Goal: Participate in discussion: Engage in conversation with other users on a specific topic

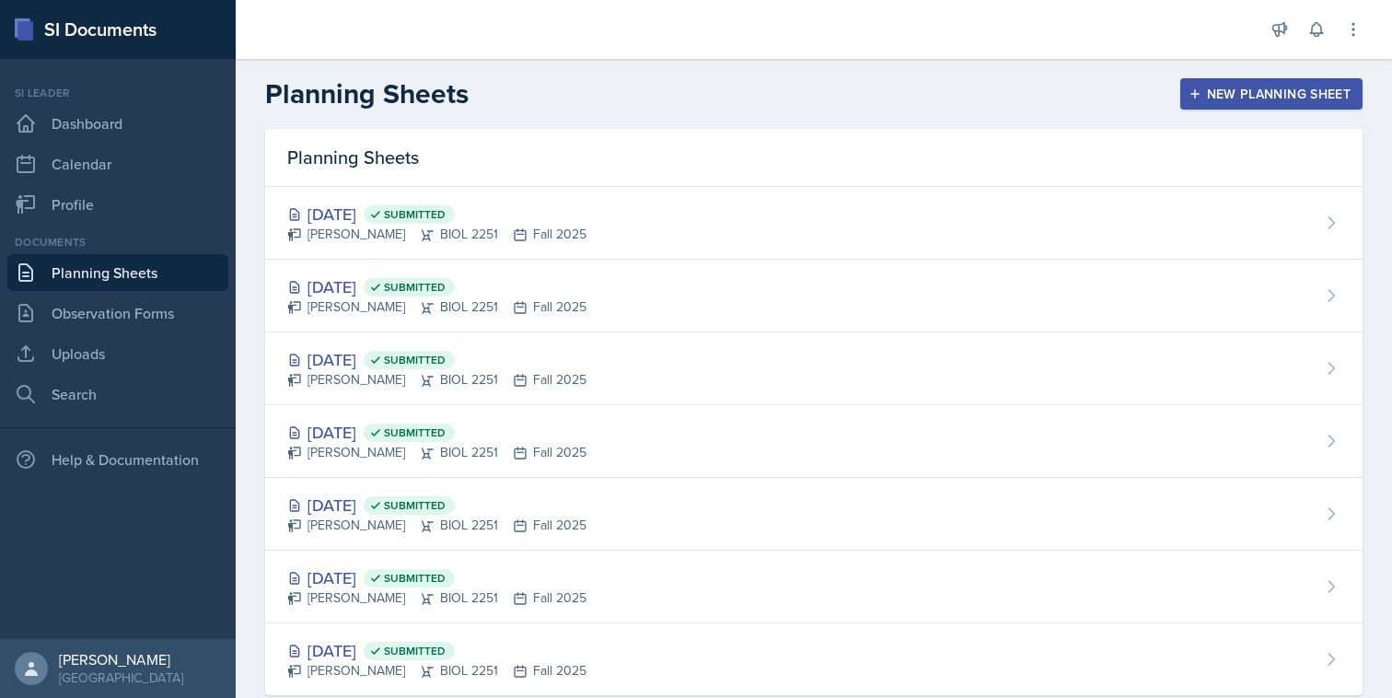
scroll to position [41, 0]
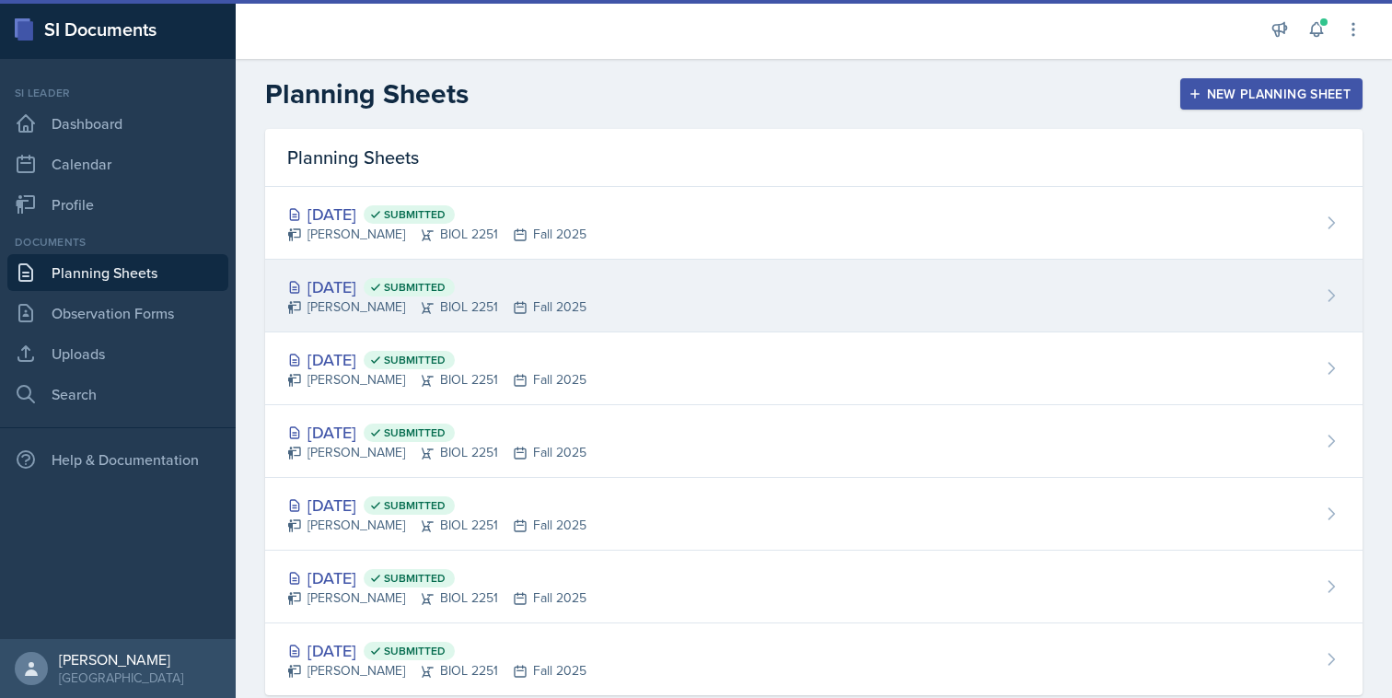
click at [571, 288] on div "[DATE] Submitted [PERSON_NAME] BIOL 2251 Fall 2025" at bounding box center [814, 296] width 1098 height 73
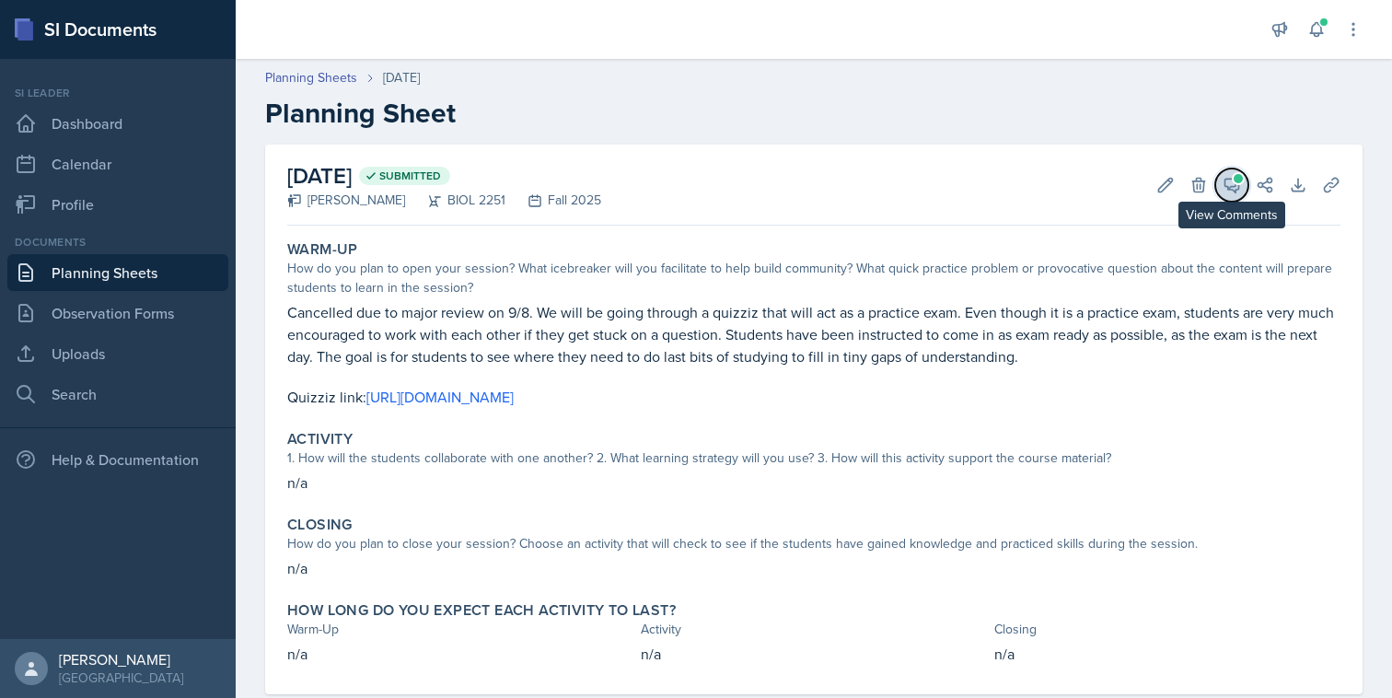
click at [1232, 183] on icon at bounding box center [1232, 185] width 18 height 18
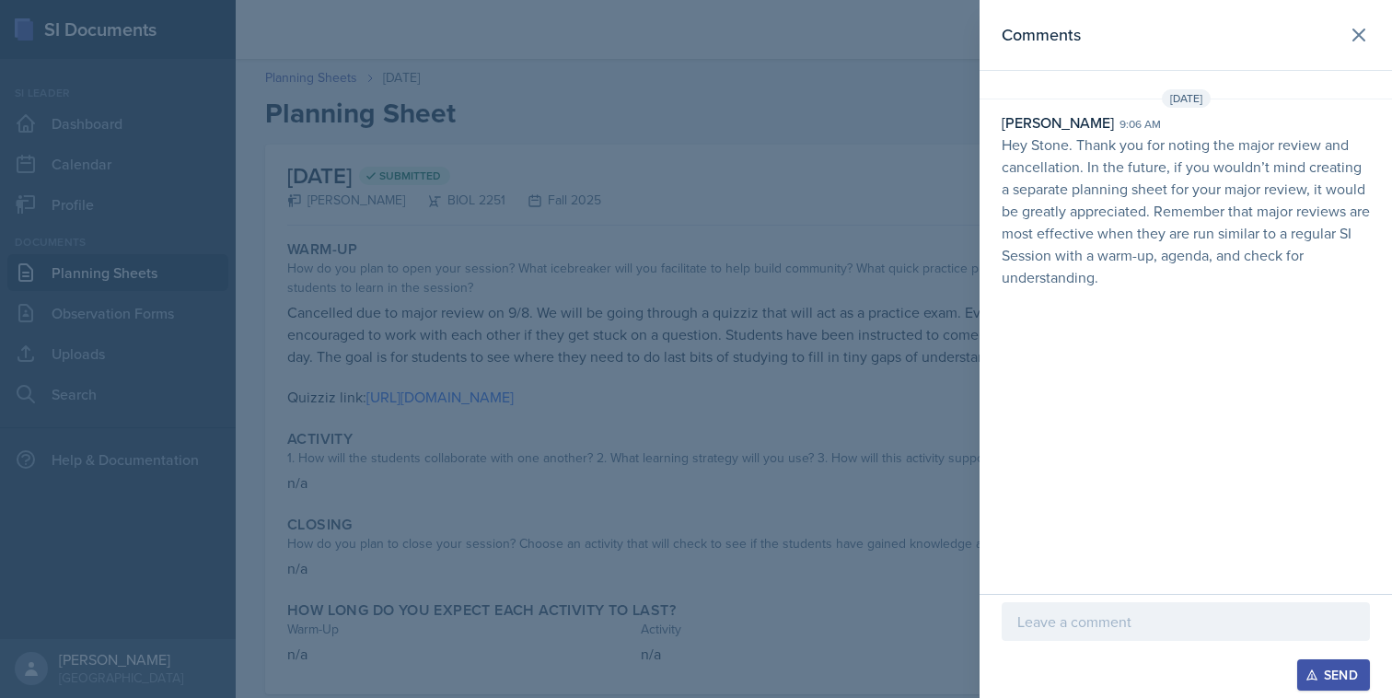
click at [1149, 626] on p at bounding box center [1185, 621] width 337 height 22
click at [1359, 676] on button "Send" at bounding box center [1333, 674] width 73 height 31
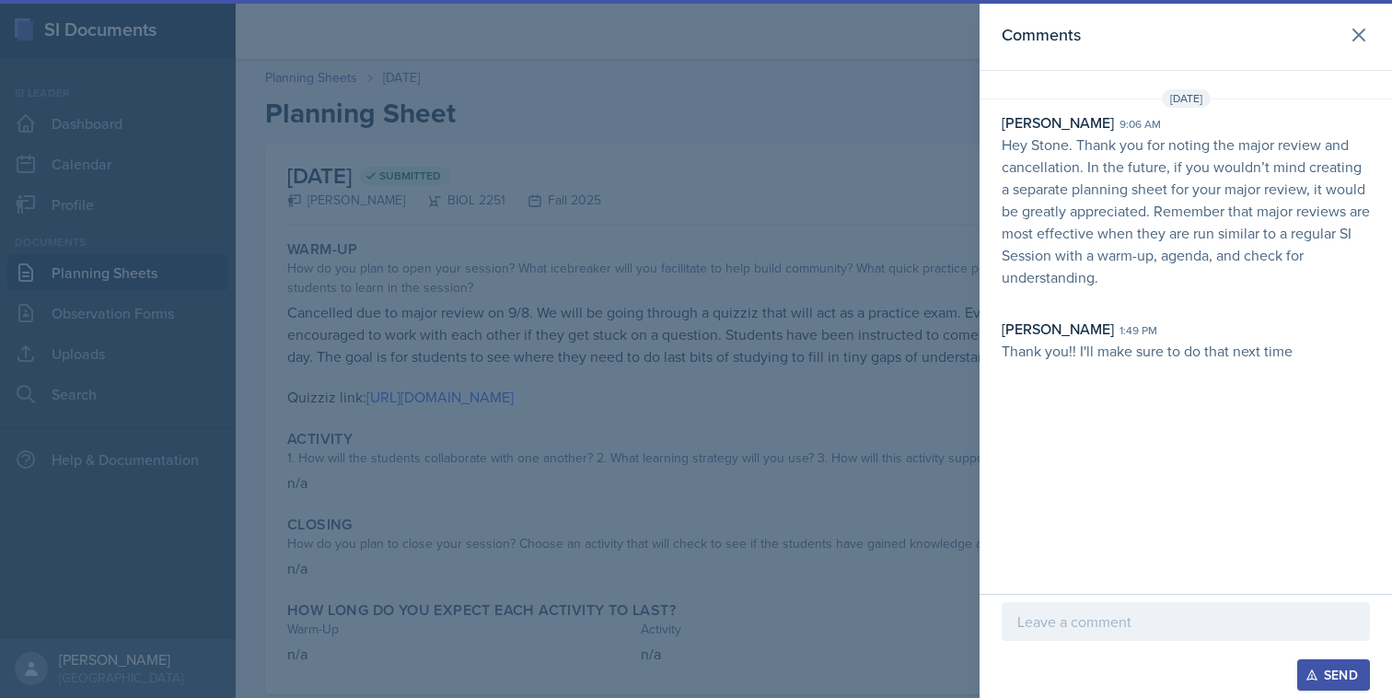
click at [629, 384] on div at bounding box center [696, 349] width 1392 height 698
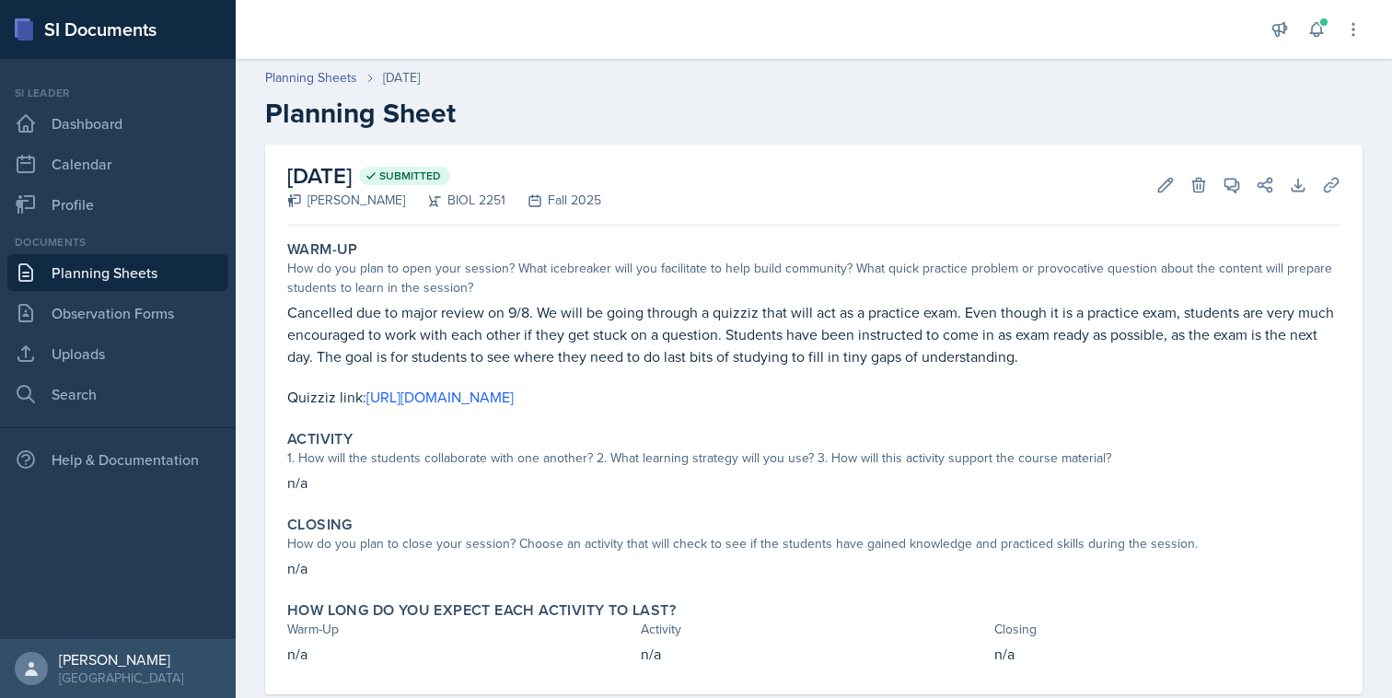
click at [143, 290] on link "Planning Sheets" at bounding box center [117, 272] width 221 height 37
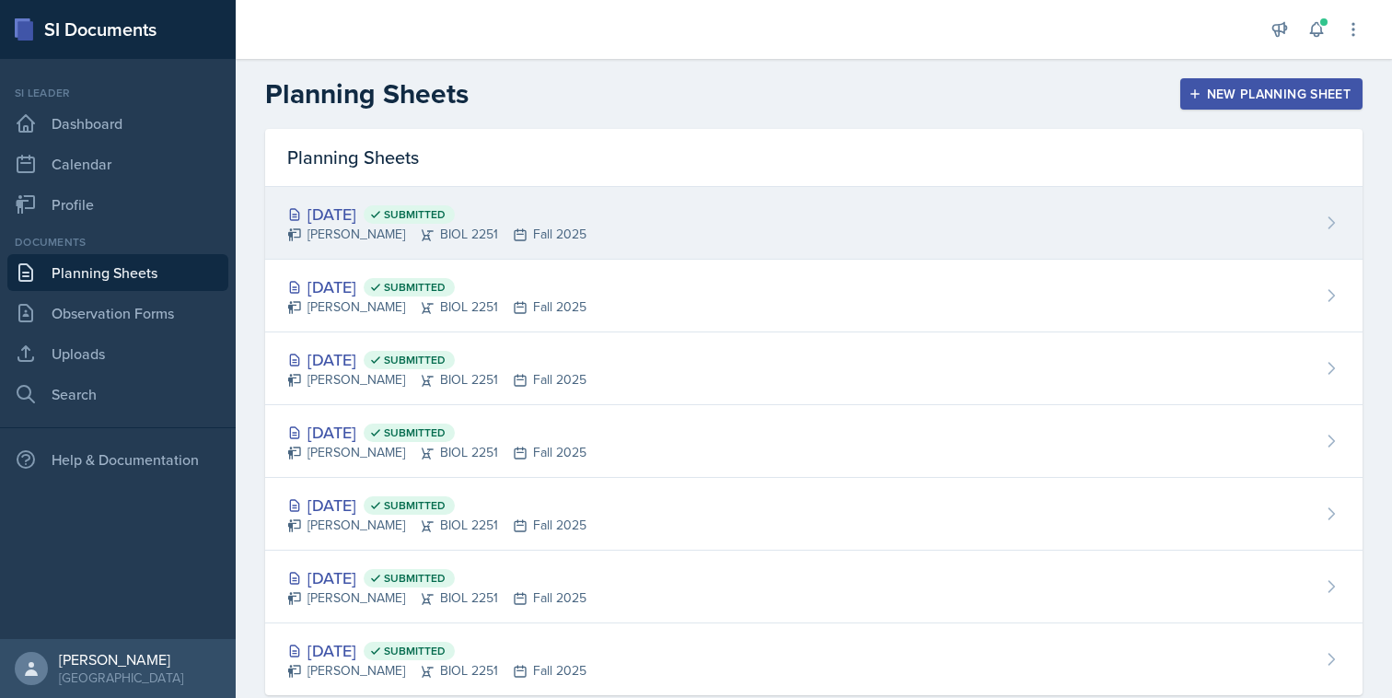
click at [446, 215] on span "Submitted" at bounding box center [415, 214] width 62 height 15
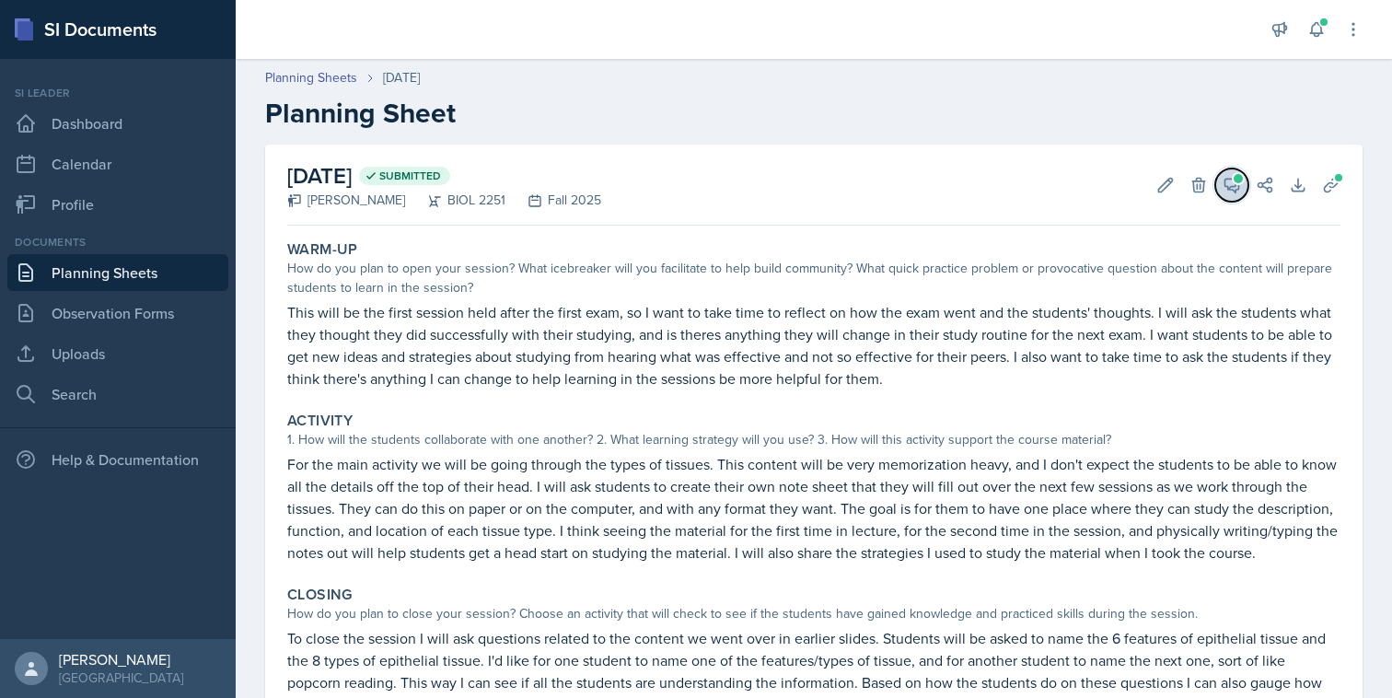
click at [1243, 173] on button "View Comments" at bounding box center [1231, 185] width 33 height 33
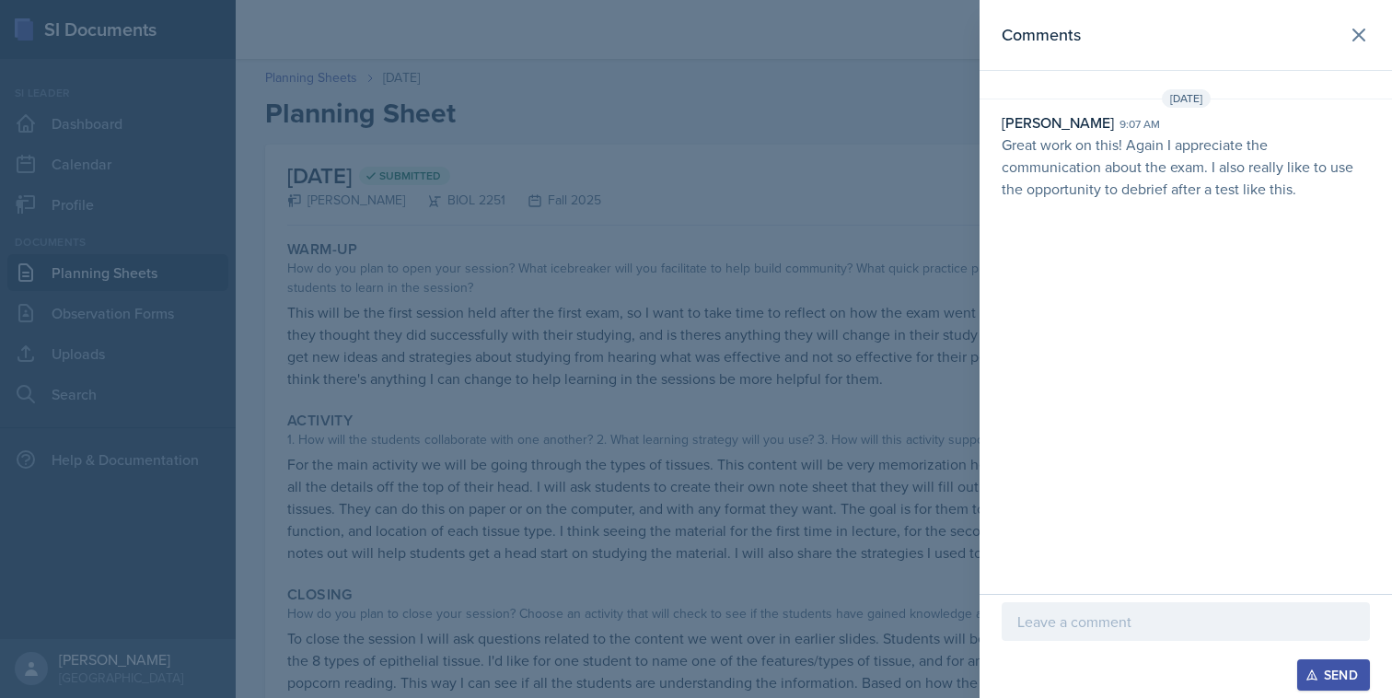
click at [1145, 634] on div at bounding box center [1186, 621] width 368 height 39
click at [1352, 679] on div "Send" at bounding box center [1333, 675] width 49 height 15
click at [872, 481] on div at bounding box center [696, 349] width 1392 height 698
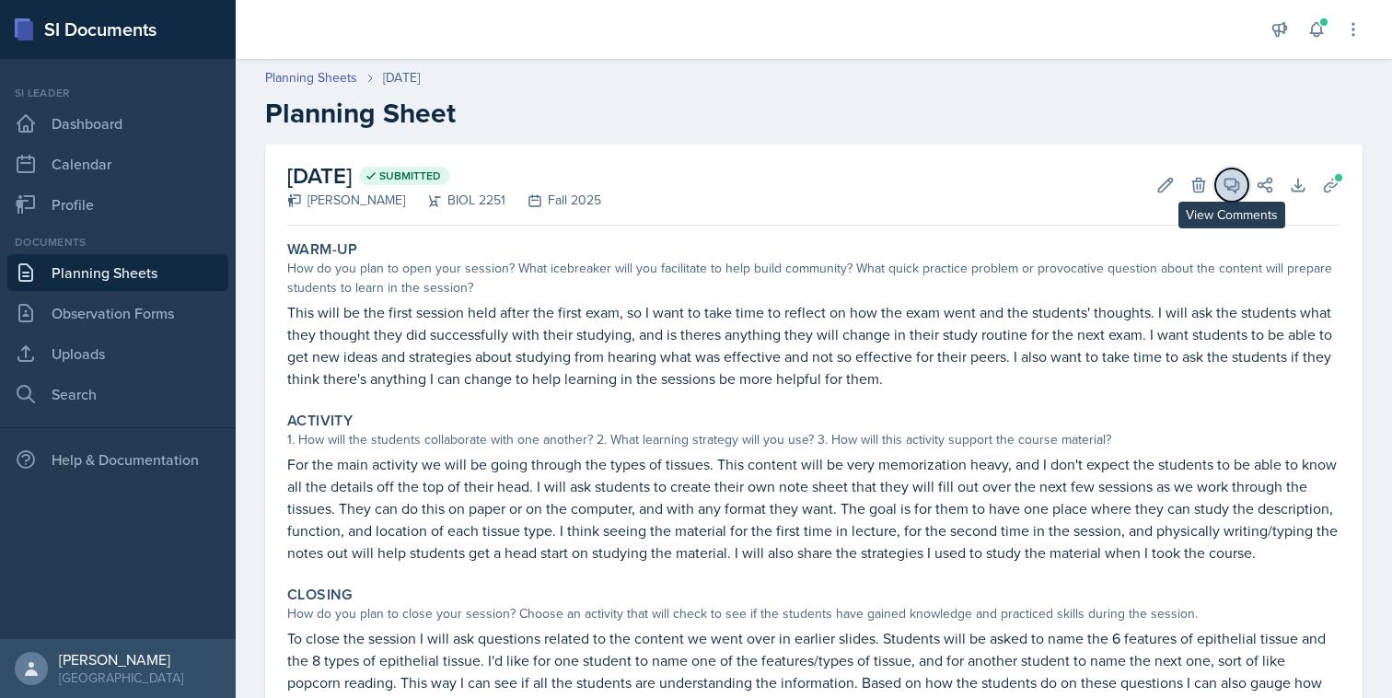
click at [1233, 192] on icon at bounding box center [1232, 185] width 18 height 18
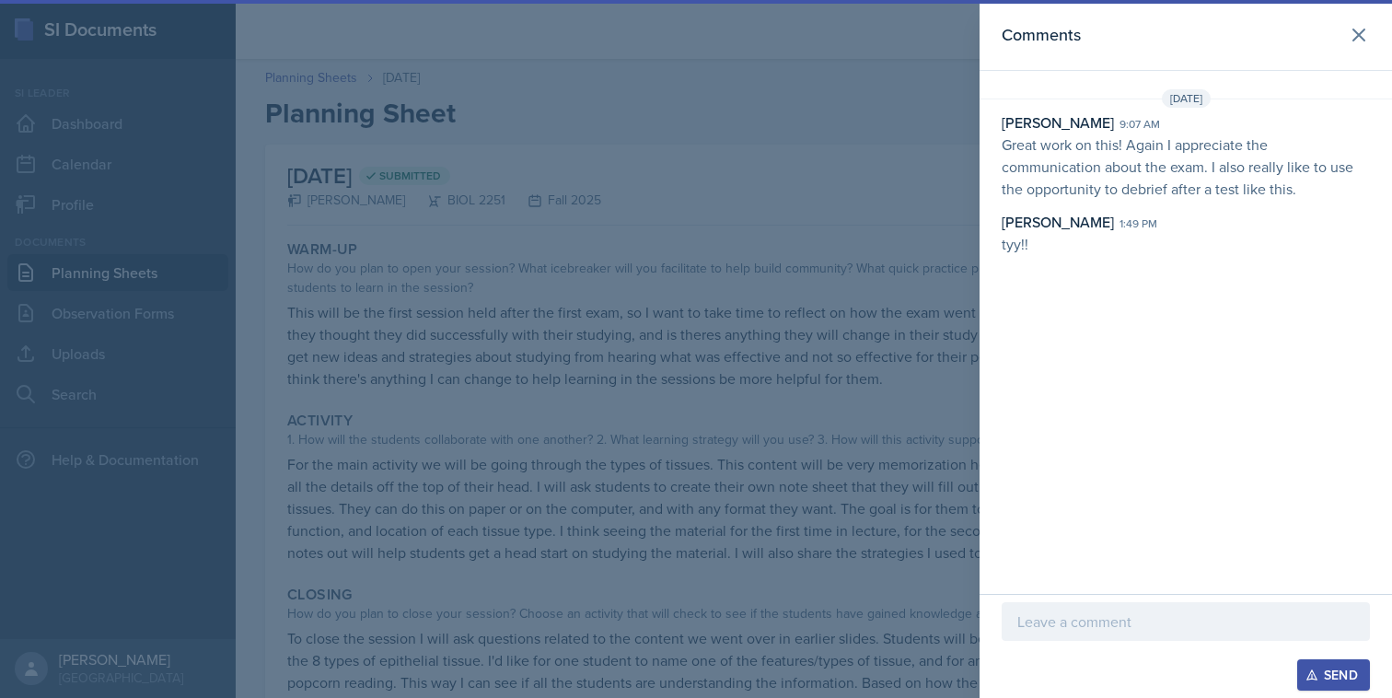
click at [863, 206] on div at bounding box center [696, 349] width 1392 height 698
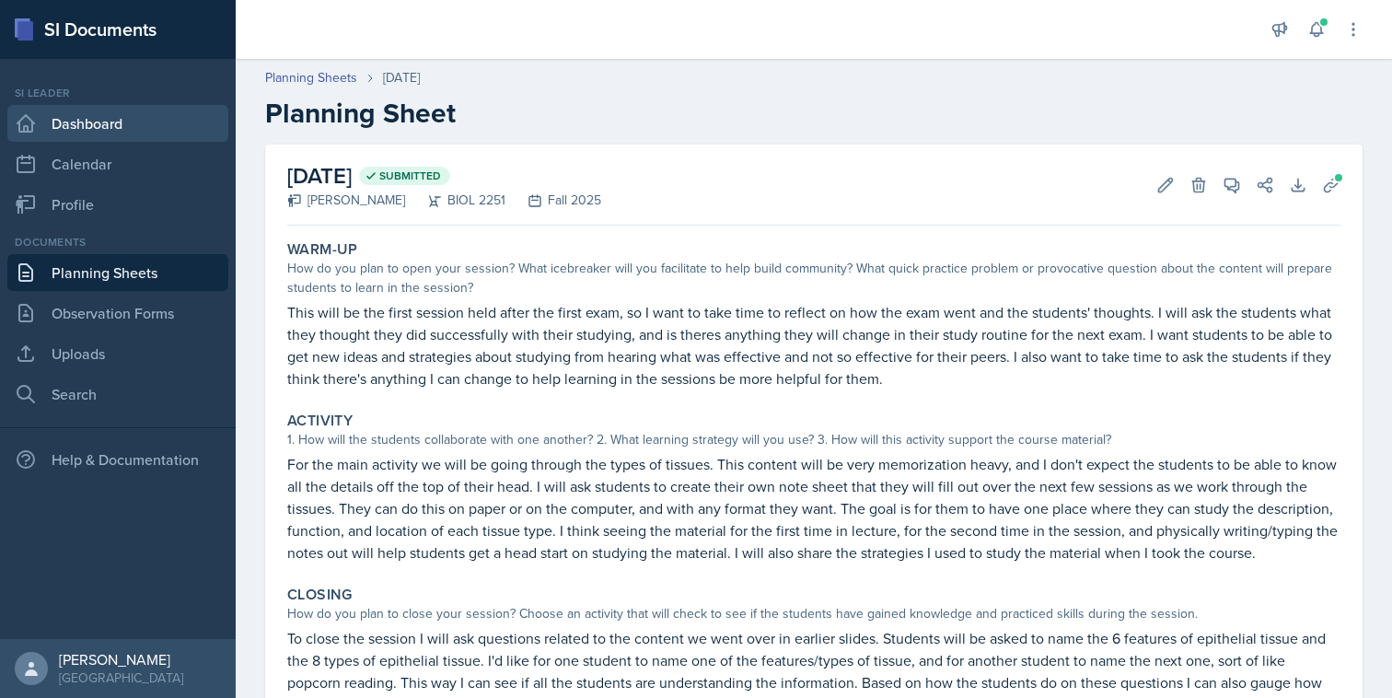
click at [145, 125] on link "Dashboard" at bounding box center [117, 123] width 221 height 37
